Goal: Book appointment/travel/reservation

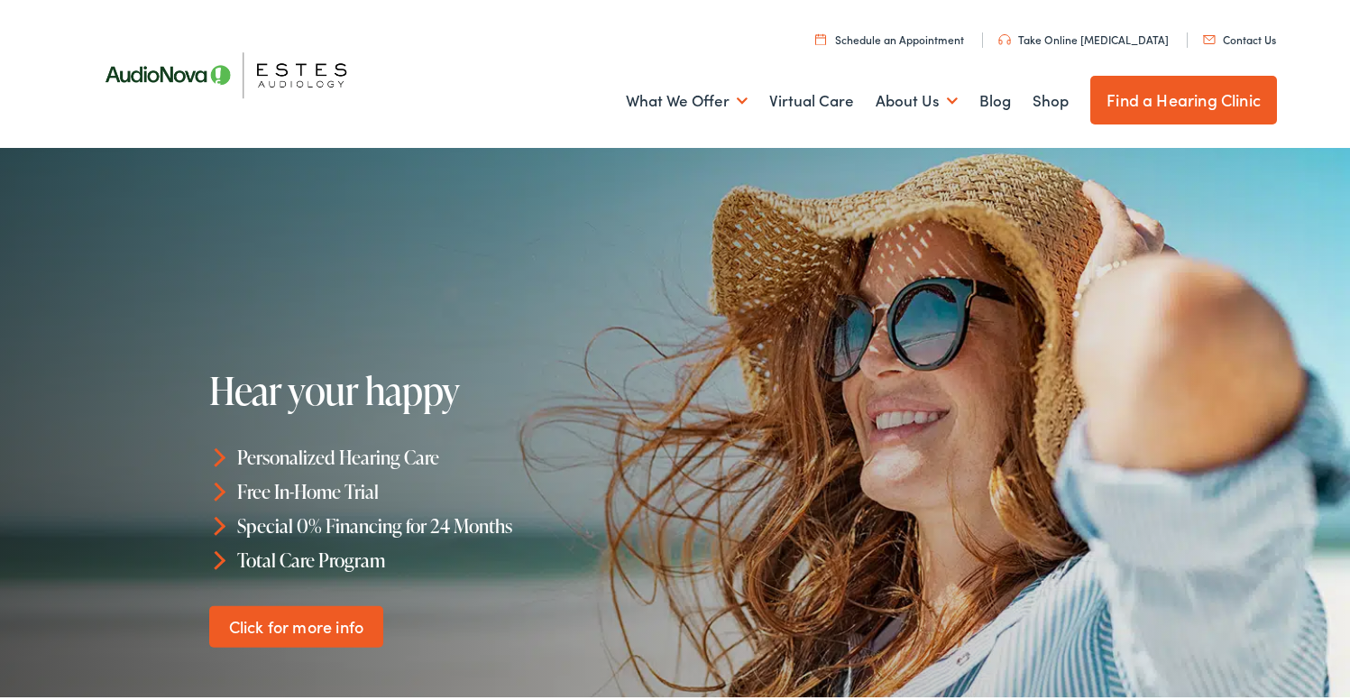
click at [1142, 96] on link "Find a Hearing Clinic" at bounding box center [1183, 96] width 187 height 49
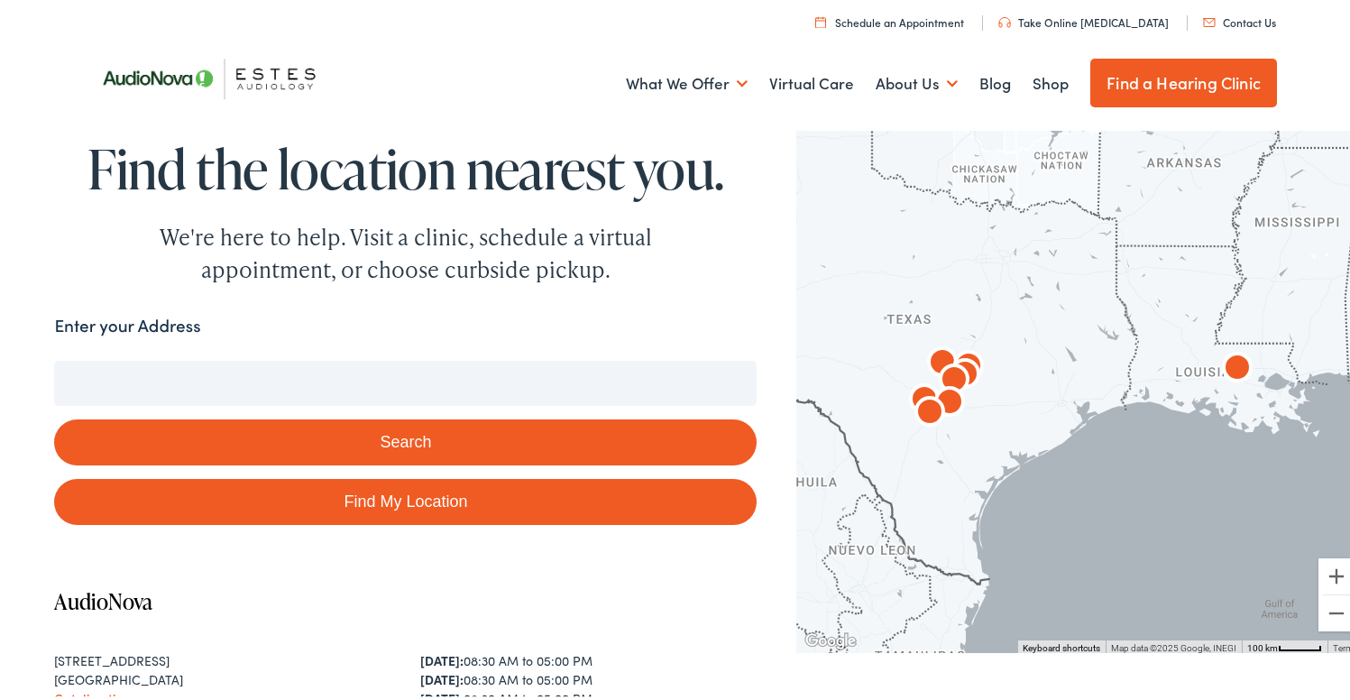
click at [552, 514] on link "Find My Location" at bounding box center [405, 498] width 703 height 46
type input "[GEOGRAPHIC_DATA], [US_STATE]"
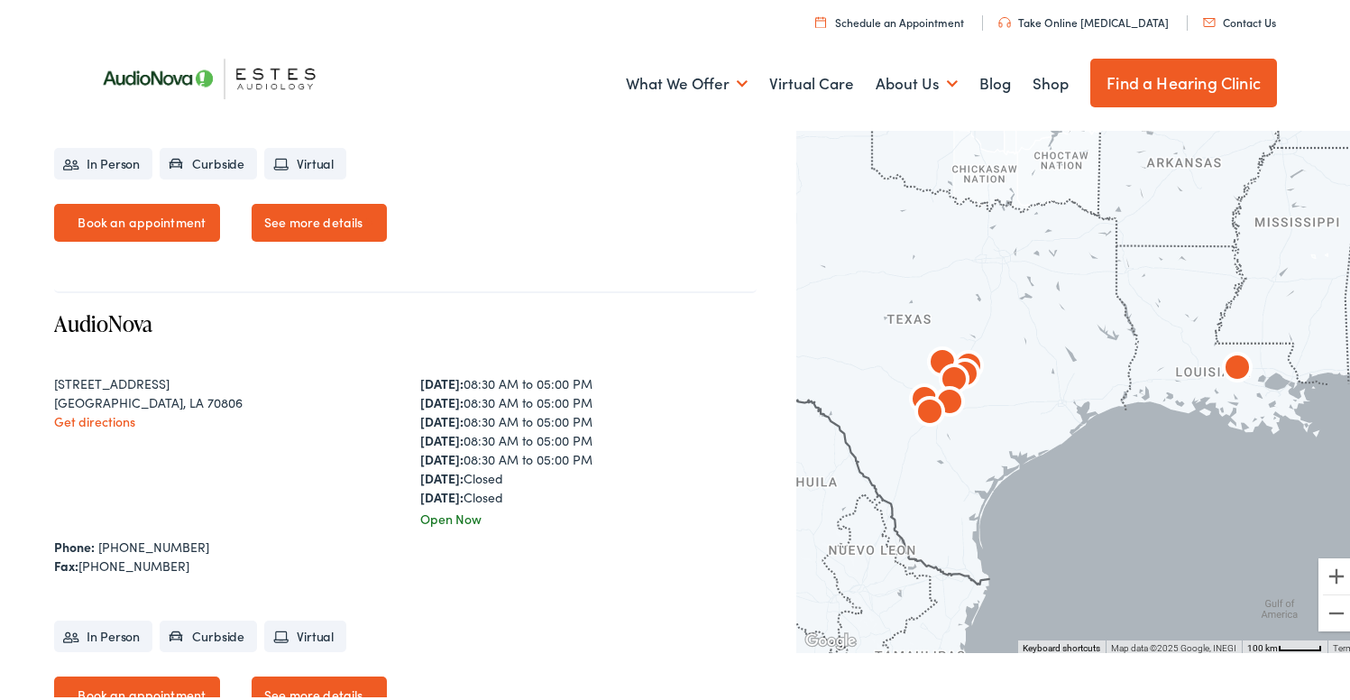
scroll to position [1189, 0]
